Goal: Task Accomplishment & Management: Use online tool/utility

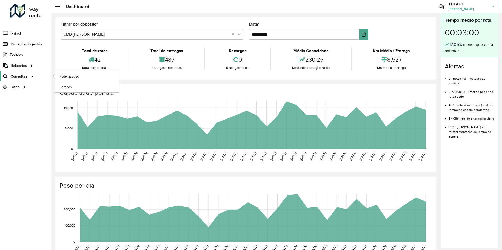
drag, startPoint x: 0, startPoint y: 0, endPoint x: 28, endPoint y: 75, distance: 79.6
click at [28, 75] on div at bounding box center [31, 76] width 8 height 5
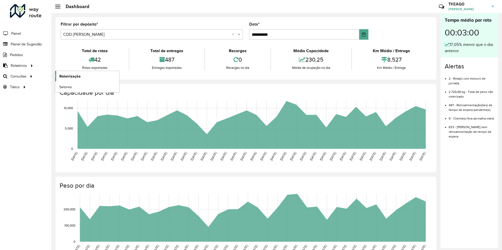
click at [59, 77] on link "Roteirização" at bounding box center [87, 76] width 64 height 10
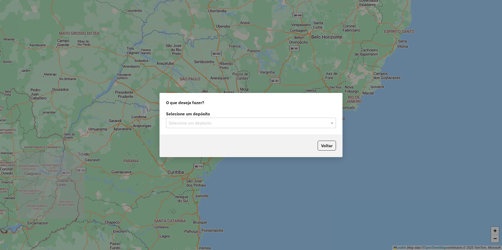
click at [212, 125] on input "text" at bounding box center [246, 123] width 154 height 6
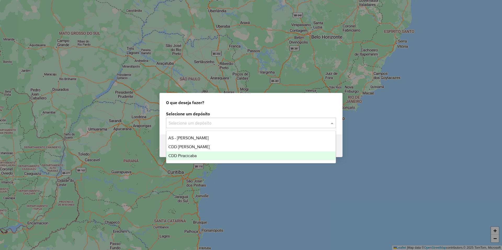
click at [197, 155] on div "CDD Piracicaba" at bounding box center [250, 156] width 169 height 9
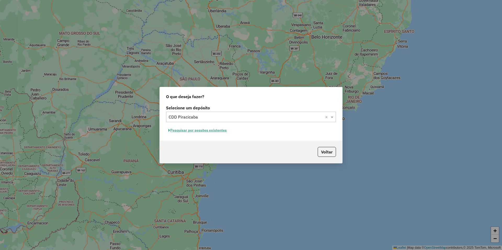
click at [220, 131] on button "Pesquisar por sessões existentes" at bounding box center [197, 131] width 63 height 8
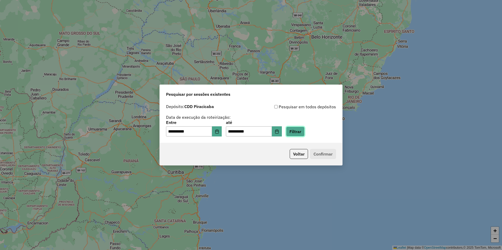
click at [303, 133] on button "Filtrar" at bounding box center [295, 132] width 19 height 10
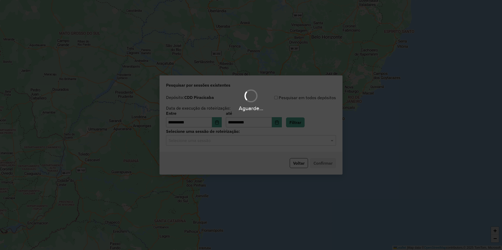
click at [227, 139] on input "text" at bounding box center [246, 141] width 154 height 6
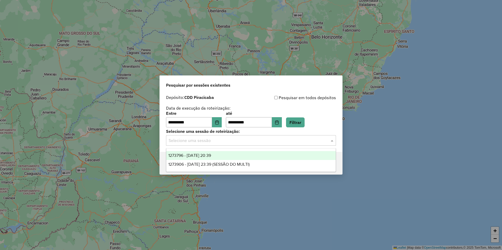
click at [211, 157] on span "1273796 - [DATE] 20:39" at bounding box center [189, 155] width 43 height 4
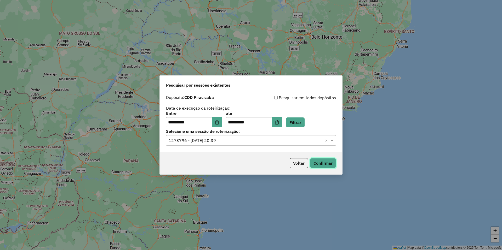
click at [320, 163] on button "Confirmar" at bounding box center [323, 163] width 26 height 10
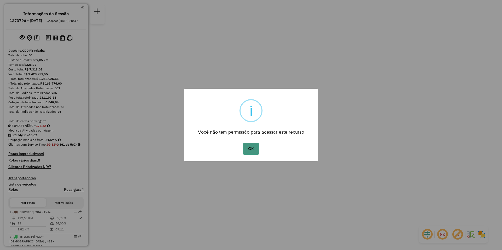
click at [251, 149] on button "OK" at bounding box center [250, 149] width 15 height 12
